Goal: Transaction & Acquisition: Book appointment/travel/reservation

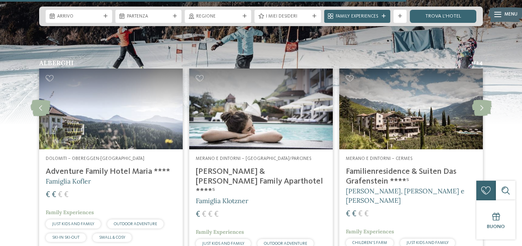
scroll to position [1398, 0]
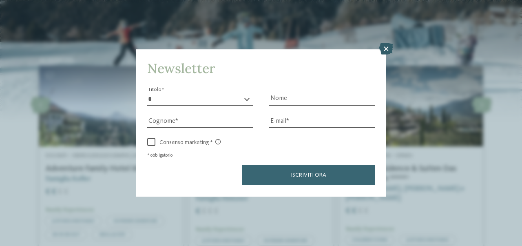
click at [386, 53] on icon at bounding box center [387, 48] width 14 height 11
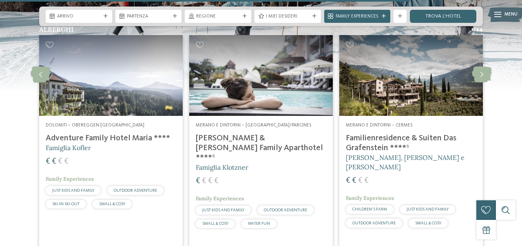
scroll to position [1383, 0]
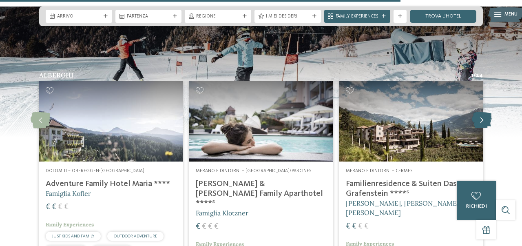
click at [483, 112] on icon at bounding box center [482, 120] width 20 height 16
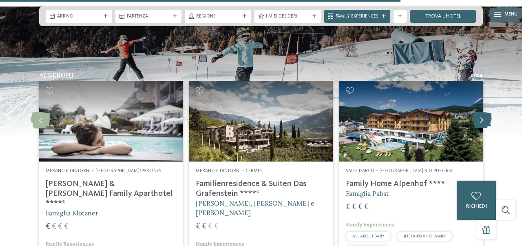
click at [483, 112] on icon at bounding box center [482, 120] width 20 height 16
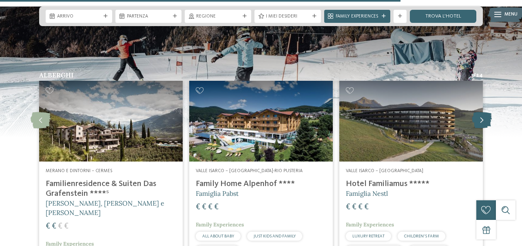
click at [483, 112] on icon at bounding box center [482, 120] width 20 height 16
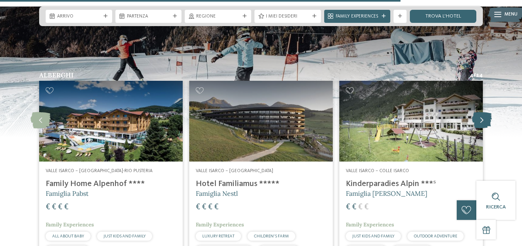
click at [482, 114] on icon at bounding box center [482, 120] width 20 height 16
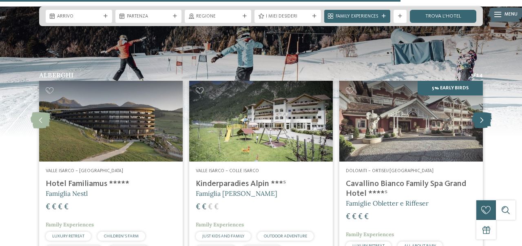
click at [482, 114] on icon at bounding box center [482, 120] width 20 height 16
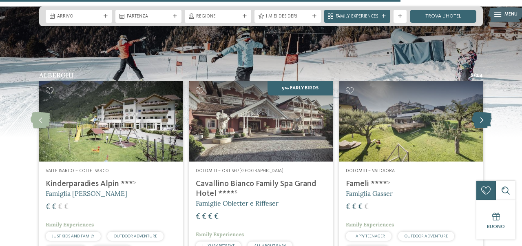
click at [482, 112] on icon at bounding box center [482, 120] width 20 height 16
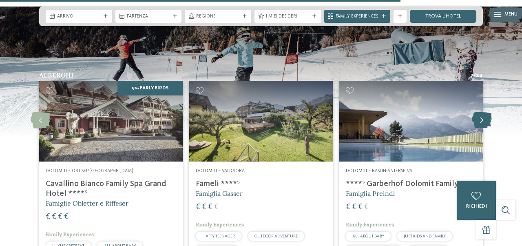
click at [482, 112] on icon at bounding box center [482, 120] width 20 height 16
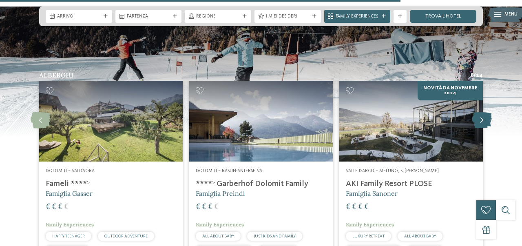
click at [481, 112] on icon at bounding box center [482, 120] width 20 height 16
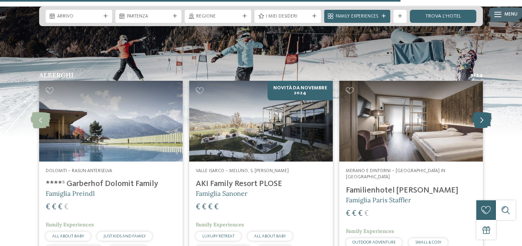
click at [481, 112] on icon at bounding box center [482, 120] width 20 height 16
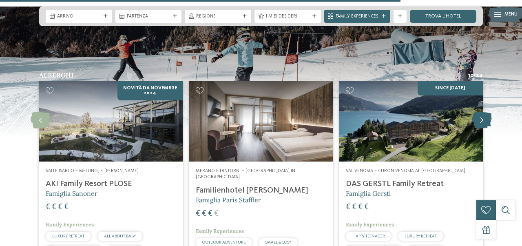
click at [481, 112] on icon at bounding box center [482, 120] width 20 height 16
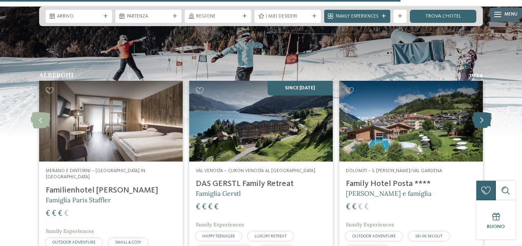
click at [481, 112] on icon at bounding box center [482, 120] width 20 height 16
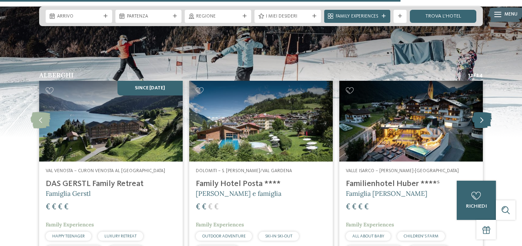
click at [481, 112] on icon at bounding box center [482, 120] width 20 height 16
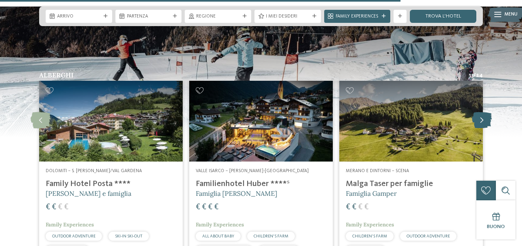
click at [482, 112] on icon at bounding box center [482, 120] width 20 height 16
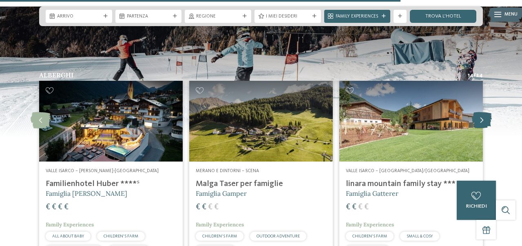
click at [482, 112] on icon at bounding box center [482, 120] width 20 height 16
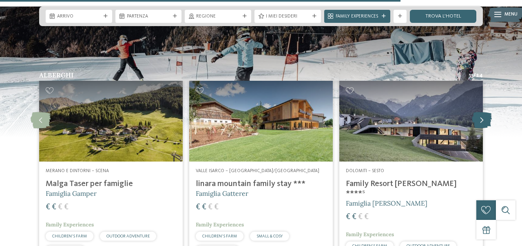
click at [482, 112] on icon at bounding box center [482, 120] width 20 height 16
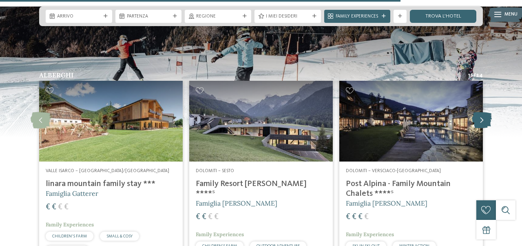
click at [482, 112] on icon at bounding box center [482, 120] width 20 height 16
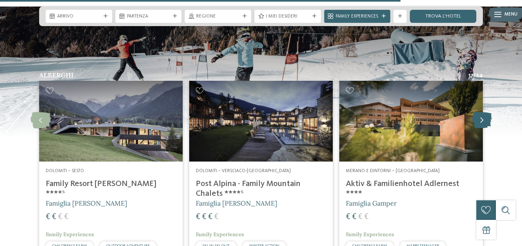
click at [482, 112] on icon at bounding box center [482, 120] width 20 height 16
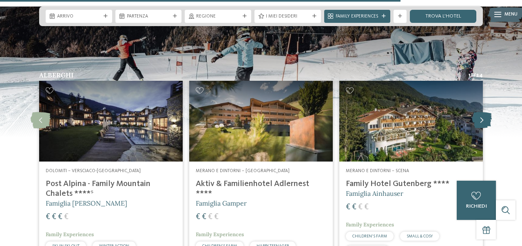
click at [482, 112] on icon at bounding box center [482, 120] width 20 height 16
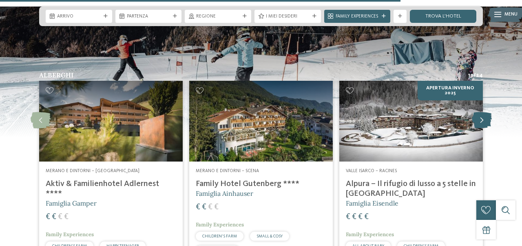
click at [482, 112] on icon at bounding box center [482, 120] width 20 height 16
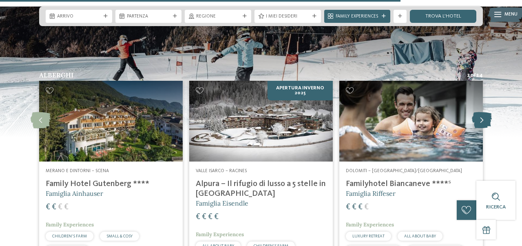
click at [482, 112] on icon at bounding box center [482, 120] width 20 height 16
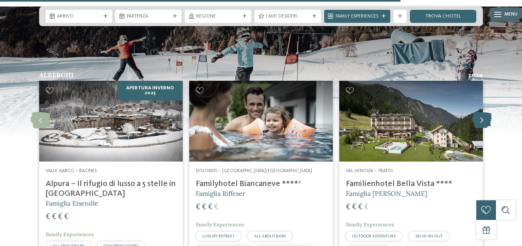
click at [482, 112] on icon at bounding box center [482, 120] width 20 height 16
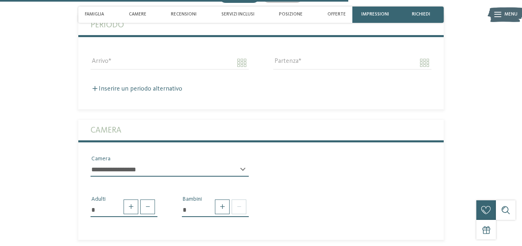
scroll to position [1410, 0]
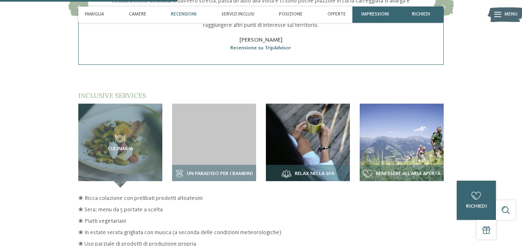
scroll to position [927, 0]
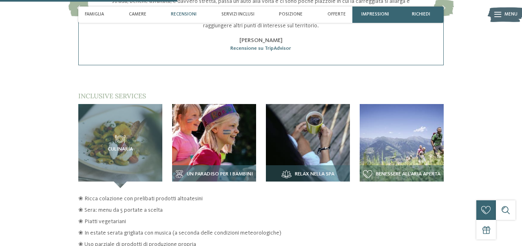
click at [191, 148] on img at bounding box center [214, 146] width 84 height 84
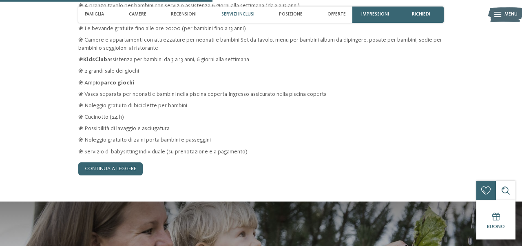
scroll to position [1124, 0]
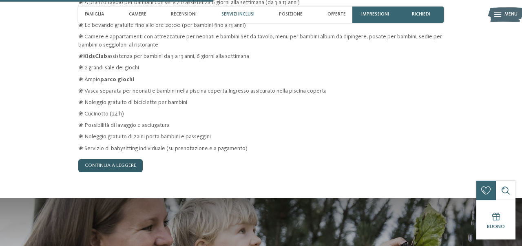
click at [118, 171] on link "continua a leggere" at bounding box center [110, 165] width 64 height 13
